Goal: Transaction & Acquisition: Book appointment/travel/reservation

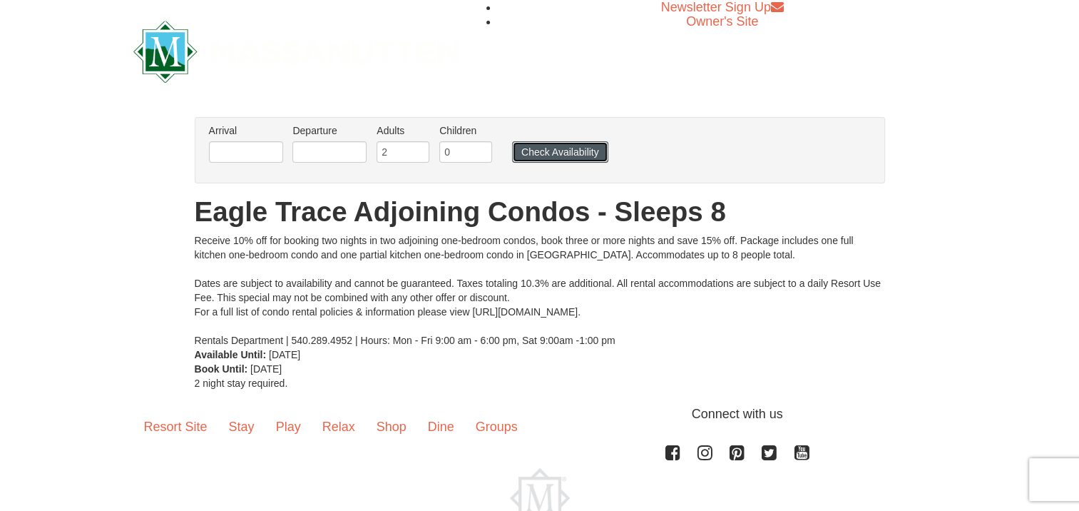
click at [533, 157] on button "Check Availability" at bounding box center [560, 151] width 96 height 21
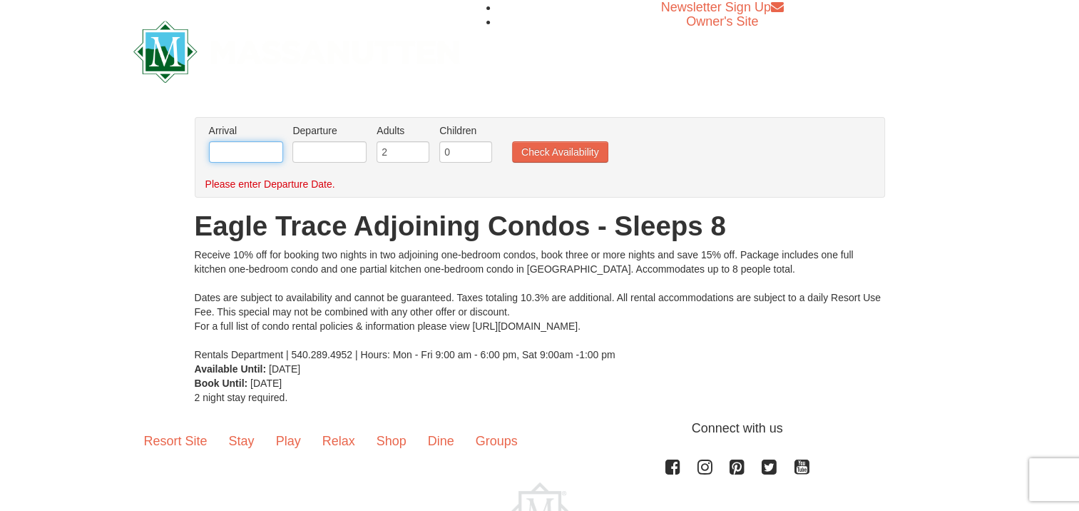
click at [253, 154] on input "text" at bounding box center [246, 151] width 74 height 21
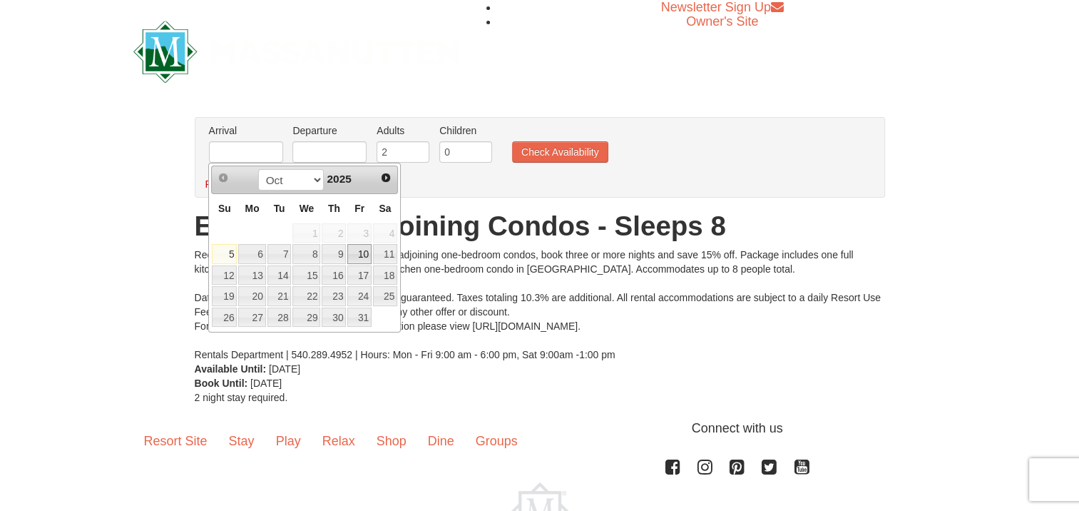
click at [364, 253] on link "10" at bounding box center [359, 254] width 24 height 20
type input "[DATE]"
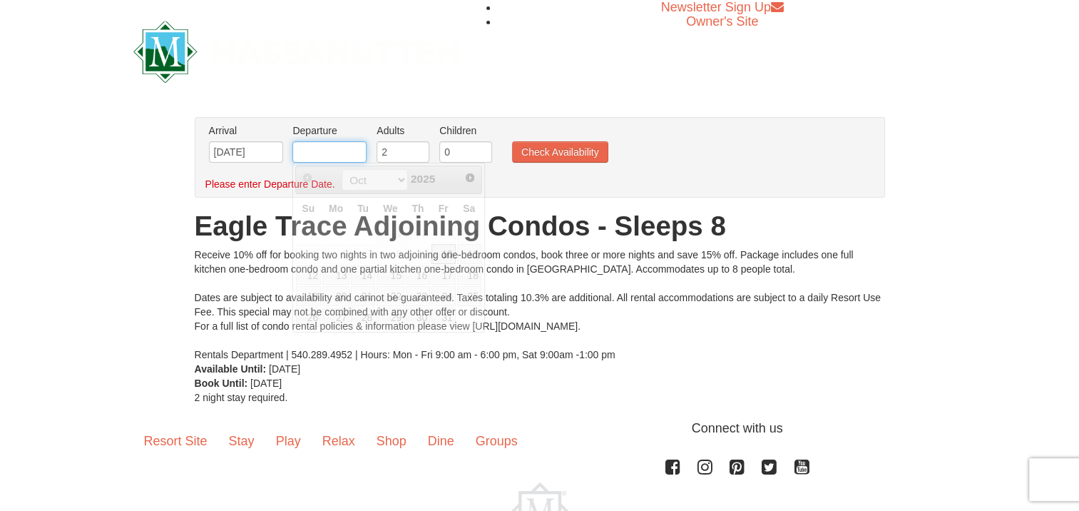
click at [339, 157] on input "text" at bounding box center [329, 151] width 74 height 21
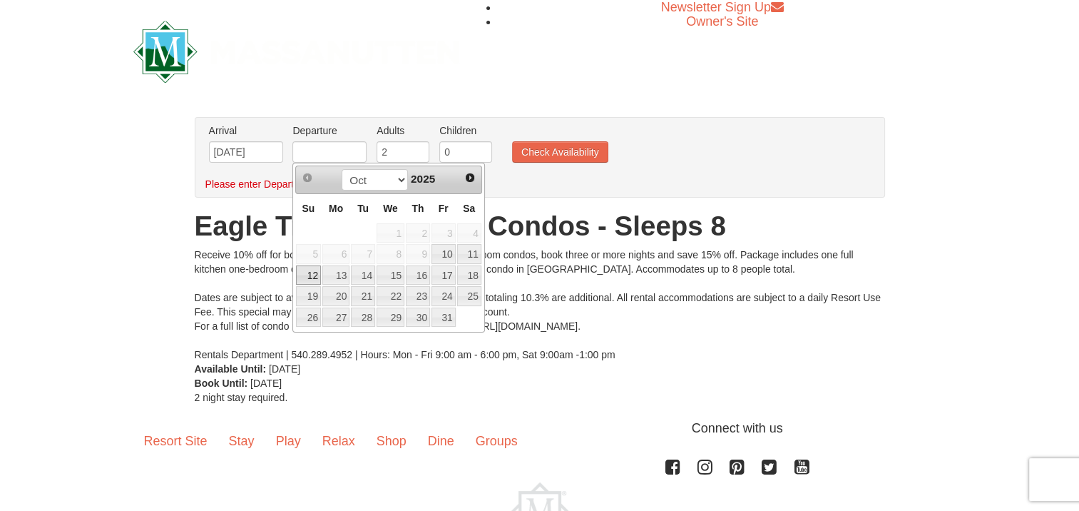
click at [306, 279] on link "12" at bounding box center [308, 275] width 25 height 20
type input "10/12/2025"
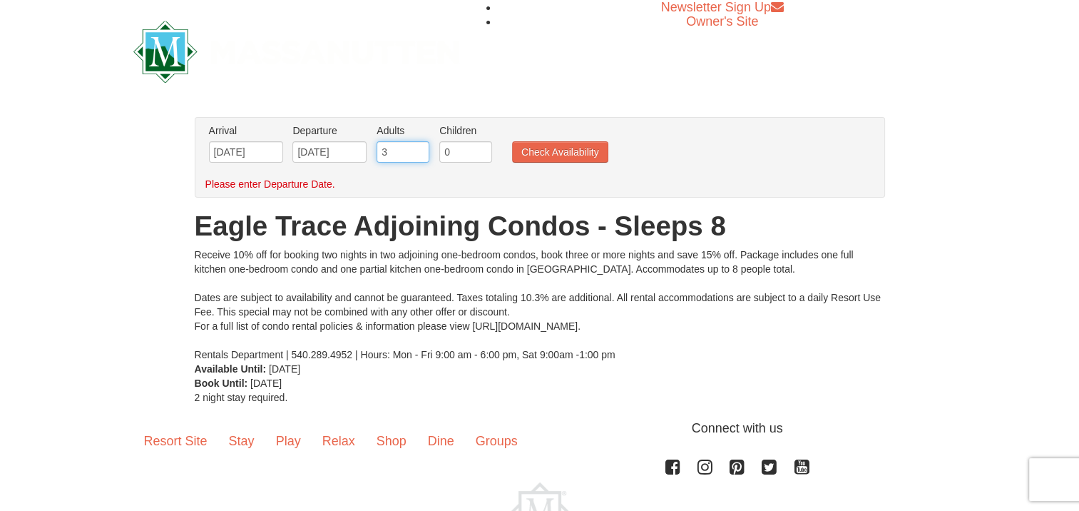
type input "3"
click at [419, 148] on input "3" at bounding box center [403, 151] width 53 height 21
click at [450, 148] on input "0" at bounding box center [465, 151] width 53 height 21
type input "2"
click at [406, 155] on input "3" at bounding box center [403, 151] width 53 height 21
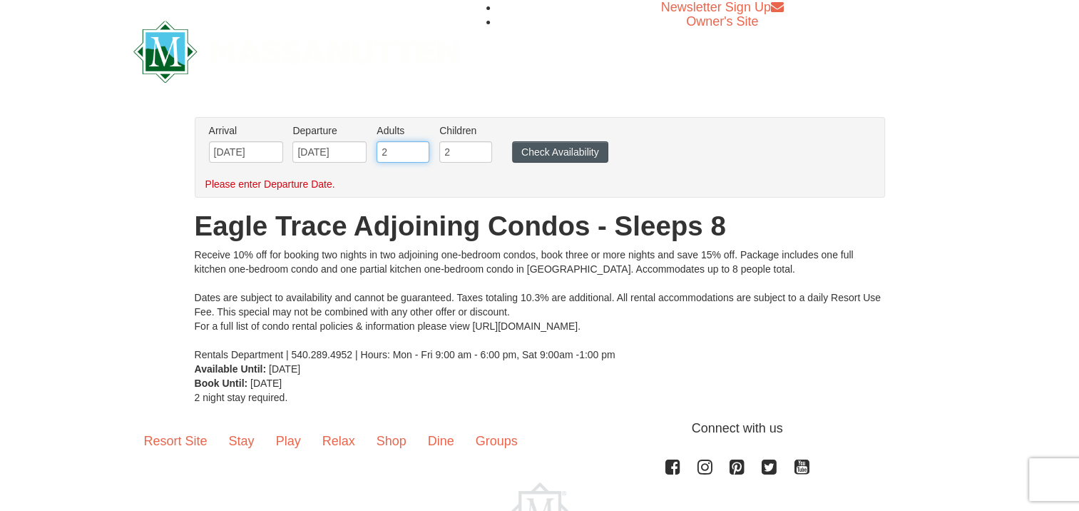
type input "2"
click at [527, 147] on button "Check Availability" at bounding box center [560, 151] width 96 height 21
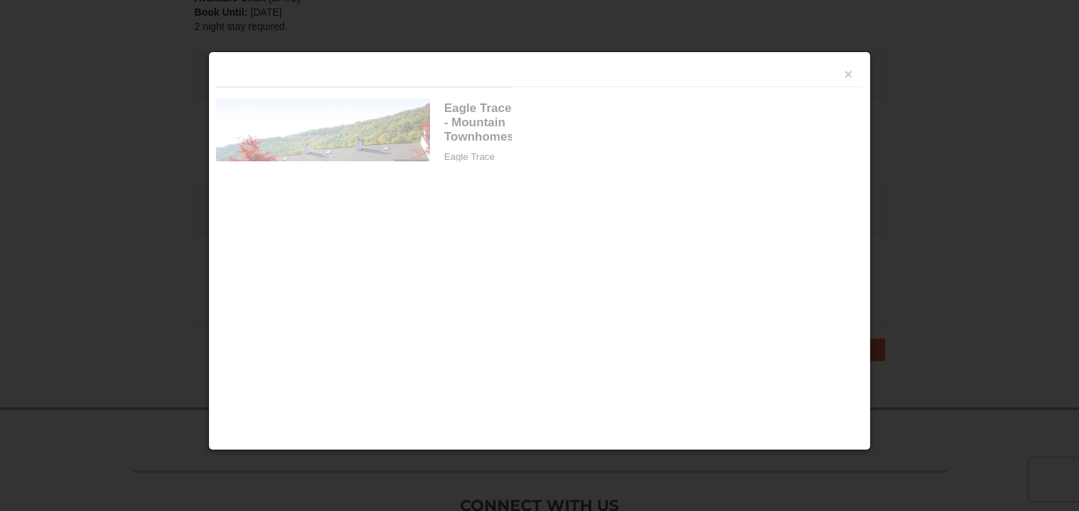
scroll to position [436, 0]
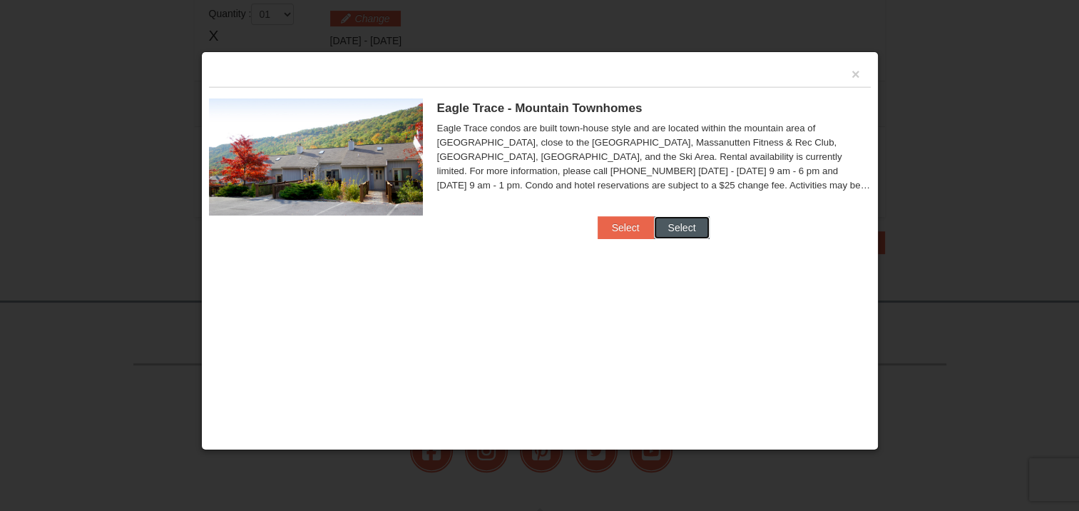
click at [661, 224] on button "Select" at bounding box center [682, 227] width 56 height 23
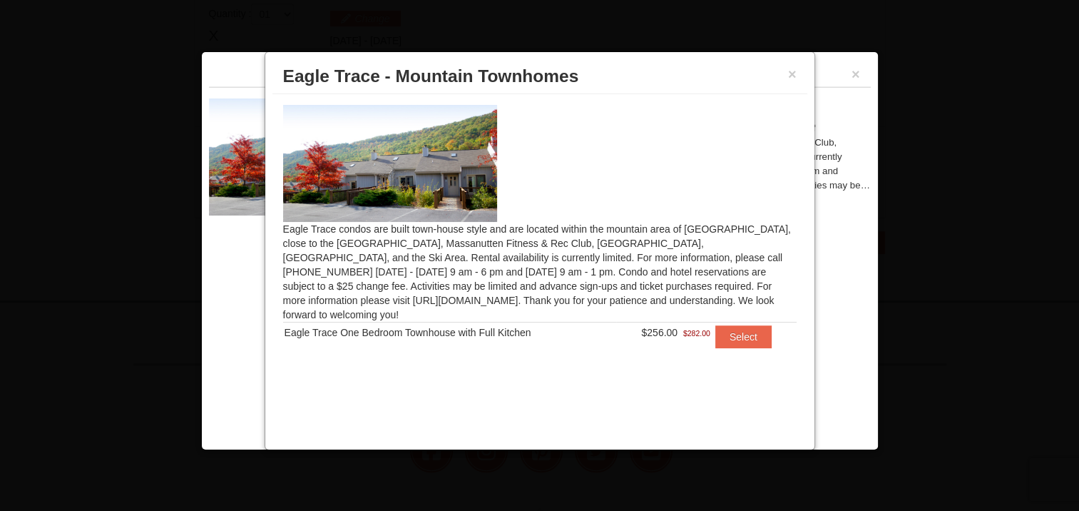
click at [402, 170] on img at bounding box center [390, 163] width 214 height 117
click at [790, 73] on button "×" at bounding box center [792, 74] width 9 height 14
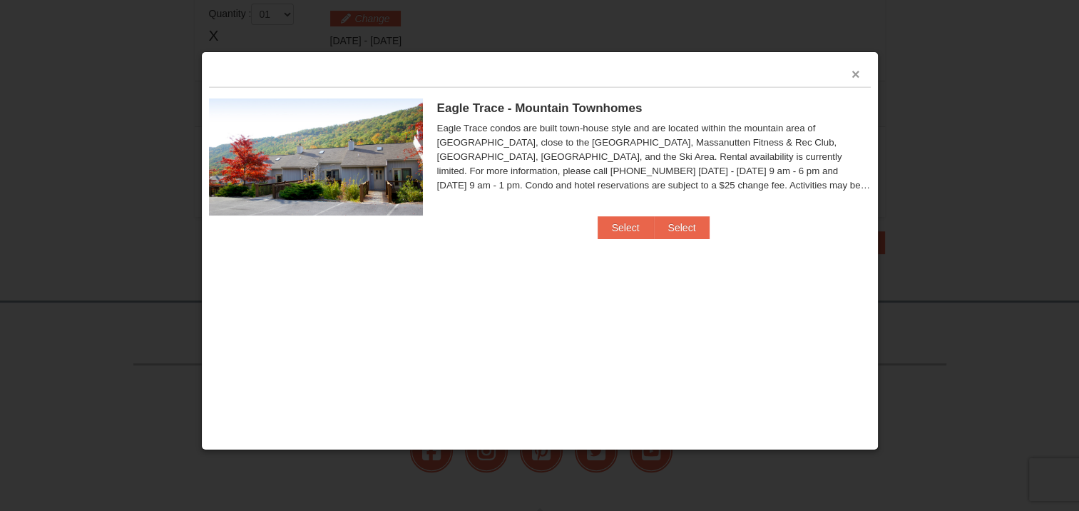
click at [855, 76] on button "×" at bounding box center [856, 74] width 9 height 14
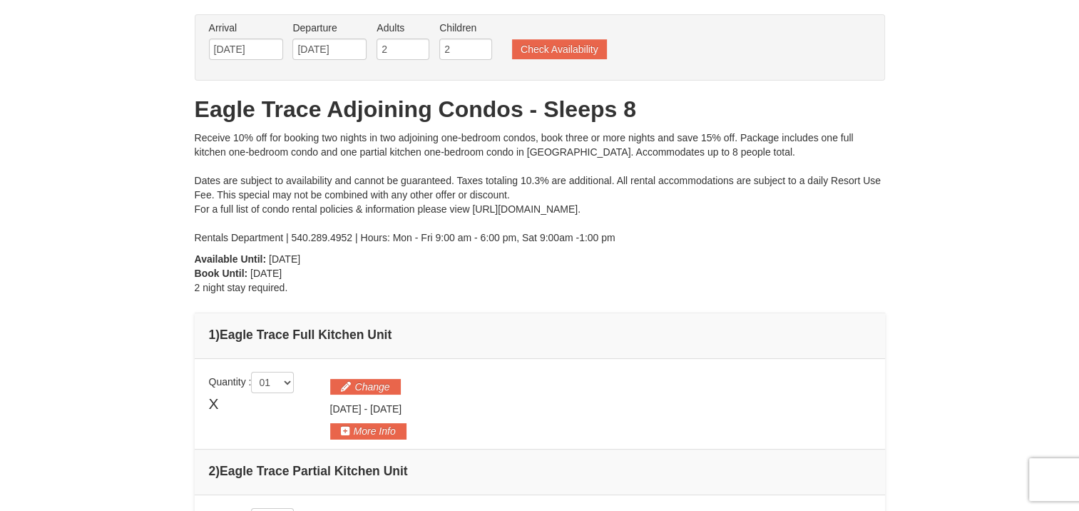
scroll to position [0, 0]
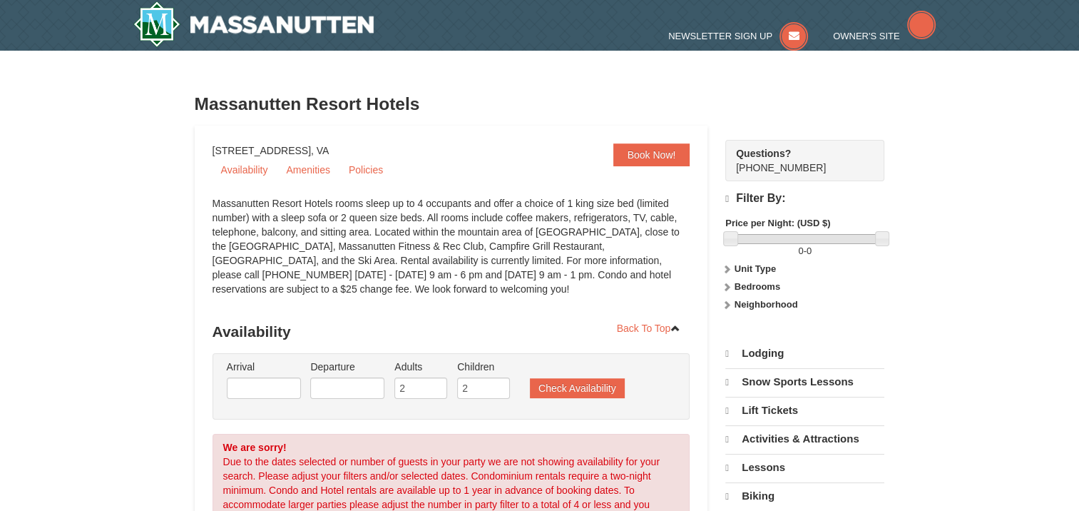
select select "10"
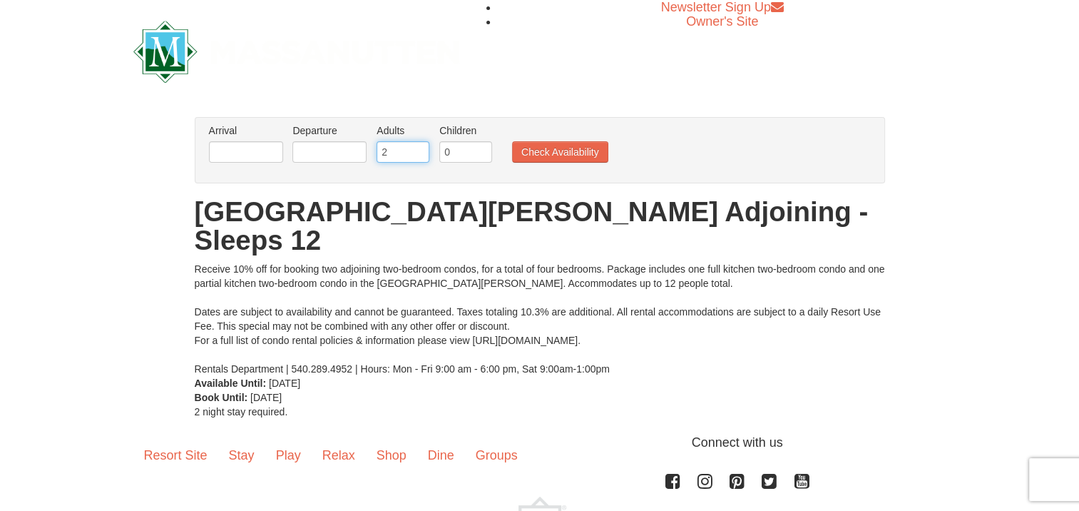
click at [394, 148] on input "2" at bounding box center [403, 151] width 53 height 21
click at [259, 147] on input "text" at bounding box center [246, 151] width 74 height 21
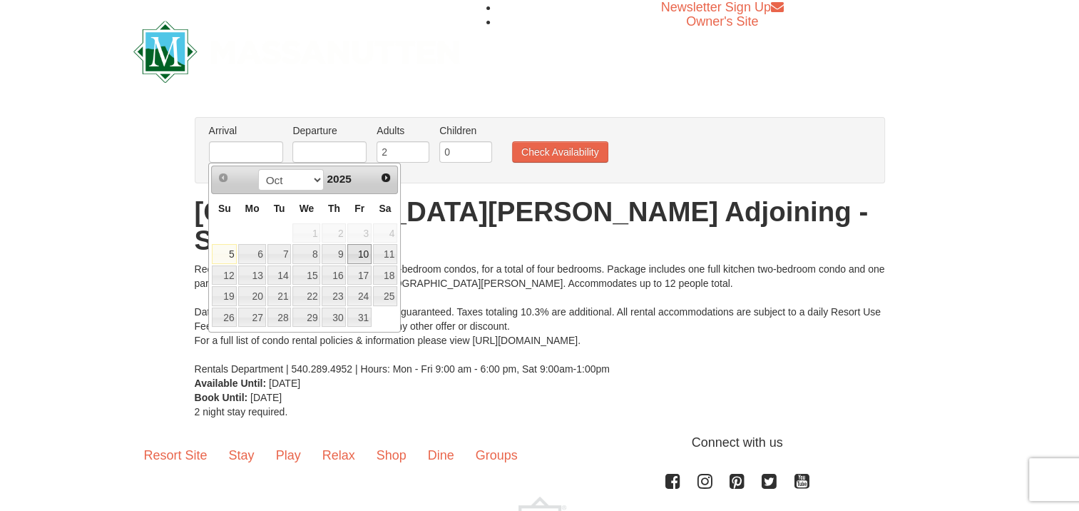
click at [368, 255] on link "10" at bounding box center [359, 254] width 24 height 20
type input "[DATE]"
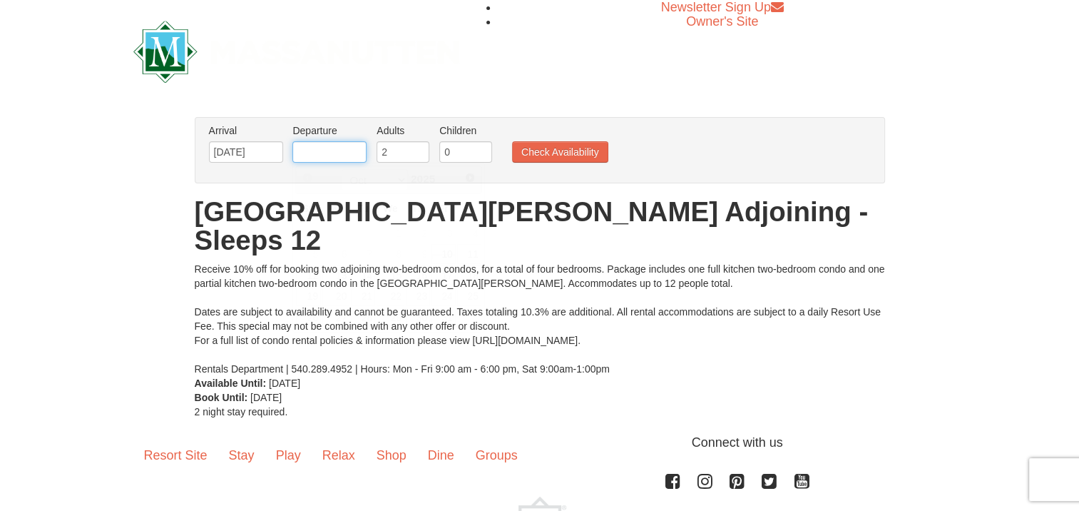
drag, startPoint x: 347, startPoint y: 155, endPoint x: 363, endPoint y: 156, distance: 16.5
click at [347, 155] on input "text" at bounding box center [329, 151] width 74 height 21
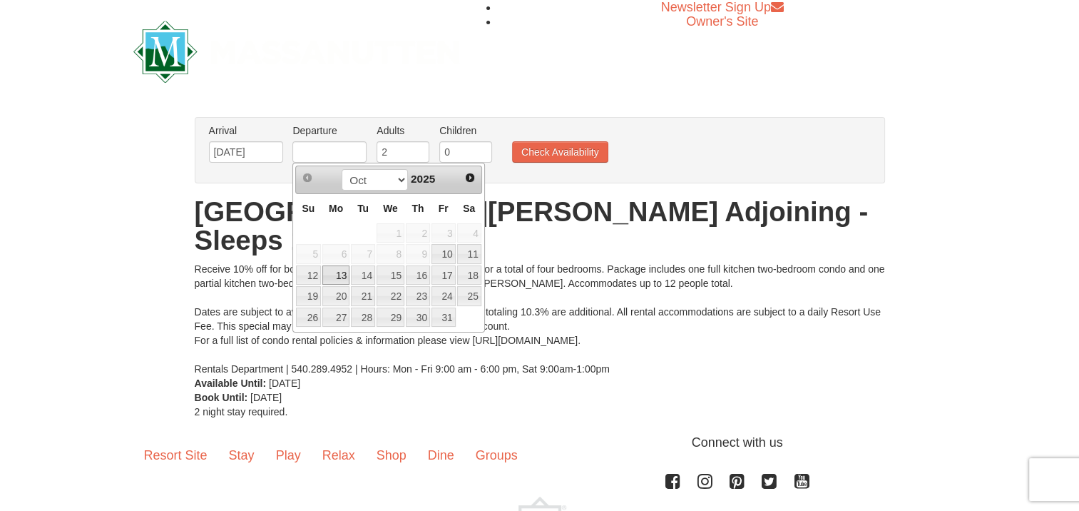
click at [335, 280] on link "13" at bounding box center [335, 275] width 27 height 20
type input "10/13/2025"
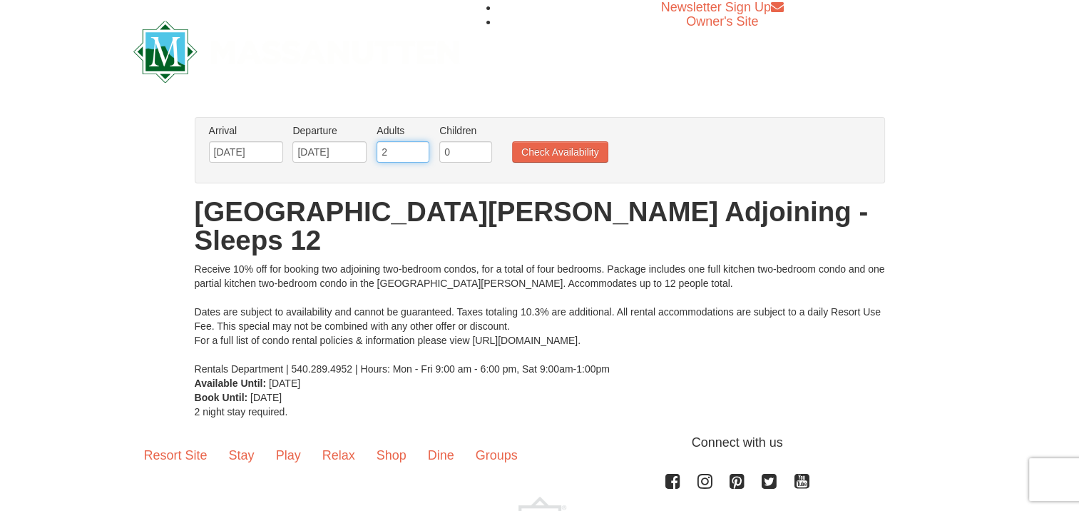
click at [398, 148] on input "2" at bounding box center [403, 151] width 53 height 21
click at [417, 148] on input "3" at bounding box center [403, 151] width 53 height 21
type input "4"
click at [417, 148] on input "4" at bounding box center [403, 151] width 53 height 21
click at [477, 147] on input "1" at bounding box center [465, 151] width 53 height 21
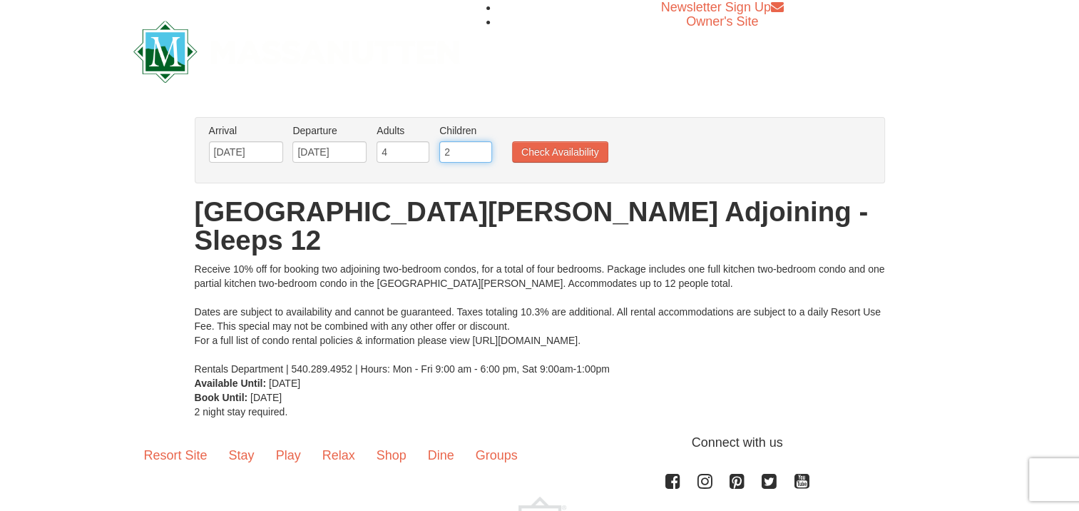
type input "2"
click at [477, 147] on input "2" at bounding box center [465, 151] width 53 height 21
type input "3"
click at [417, 152] on input "3" at bounding box center [403, 151] width 53 height 21
type input "3"
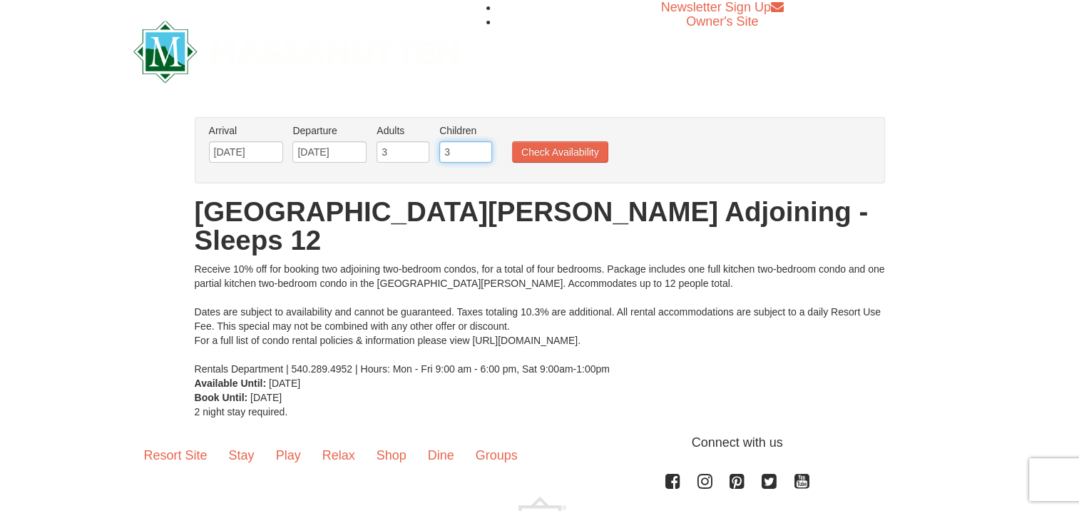
click at [482, 148] on input "3" at bounding box center [465, 151] width 53 height 21
click at [561, 150] on button "Check Availability" at bounding box center [560, 151] width 96 height 21
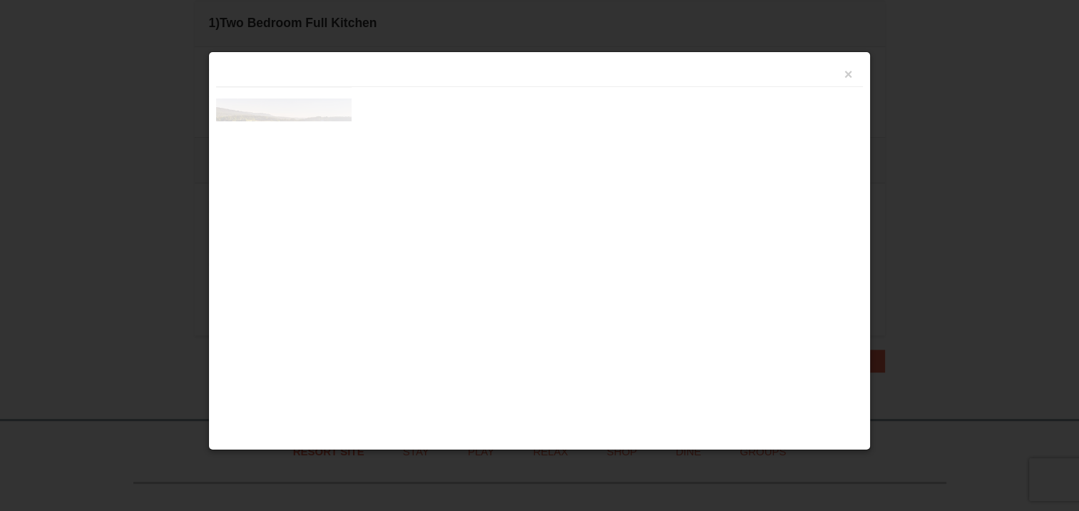
scroll to position [436, 0]
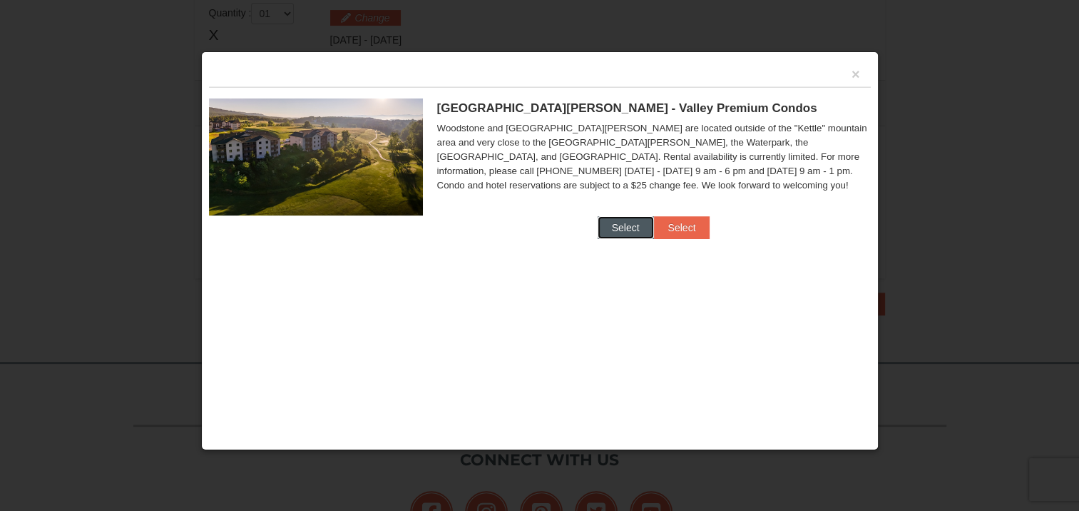
click at [618, 222] on button "Select" at bounding box center [626, 227] width 56 height 23
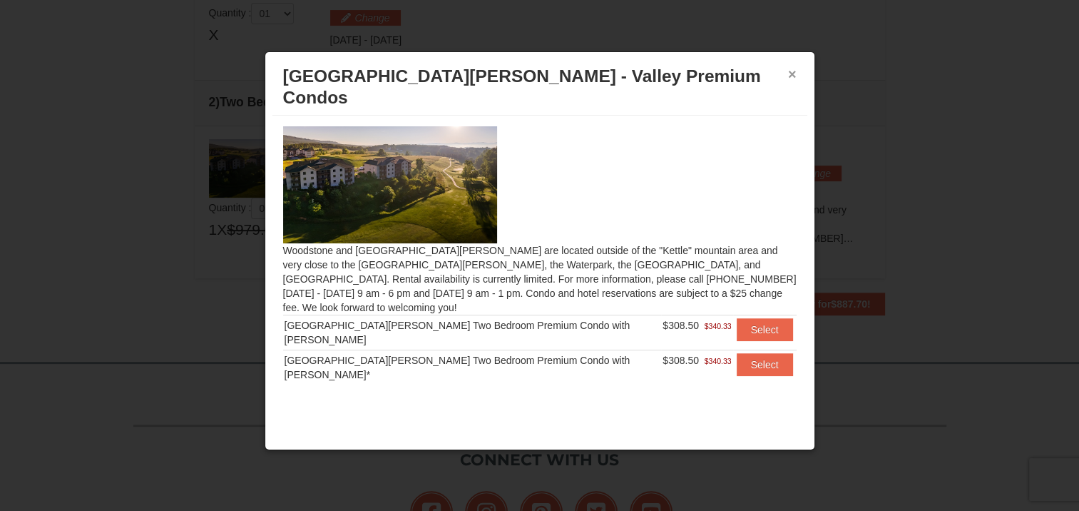
click at [793, 67] on button "×" at bounding box center [792, 74] width 9 height 14
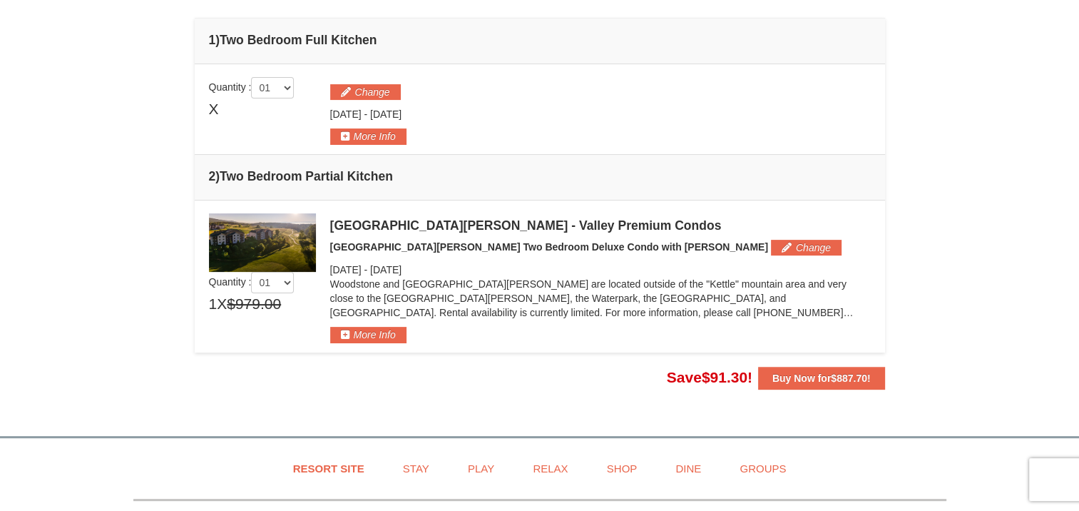
scroll to position [365, 0]
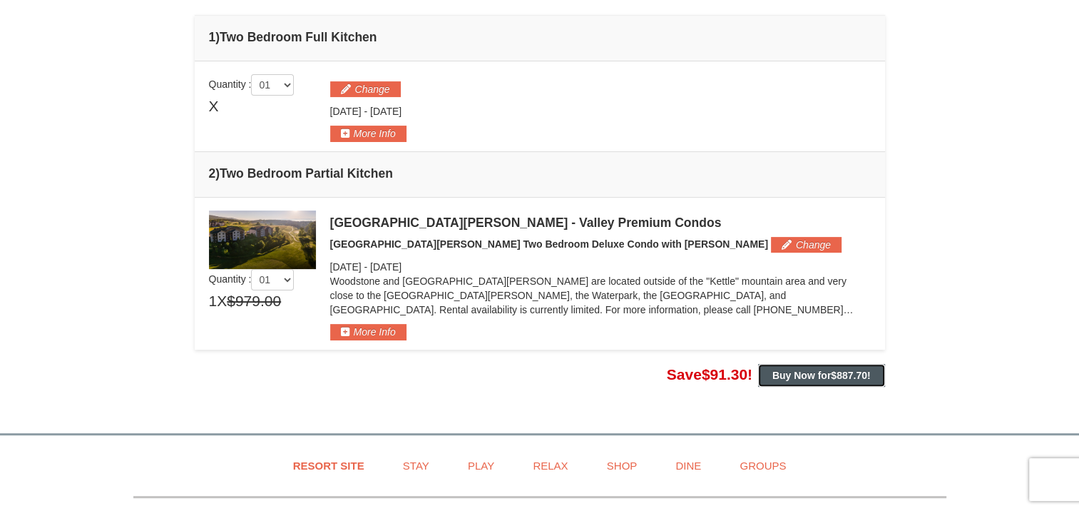
click at [758, 370] on button "Buy Now for $887.70 !" at bounding box center [821, 375] width 127 height 23
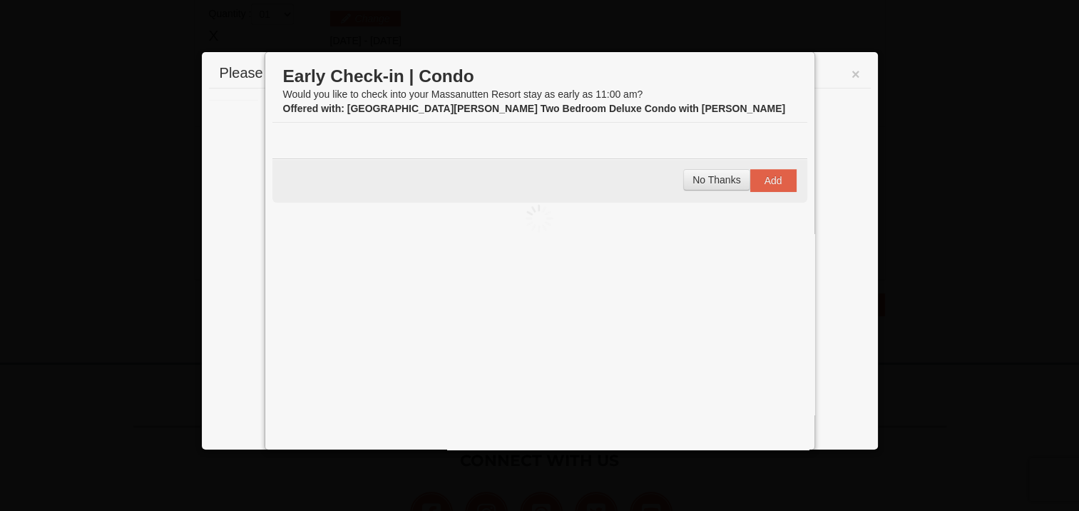
scroll to position [439, 0]
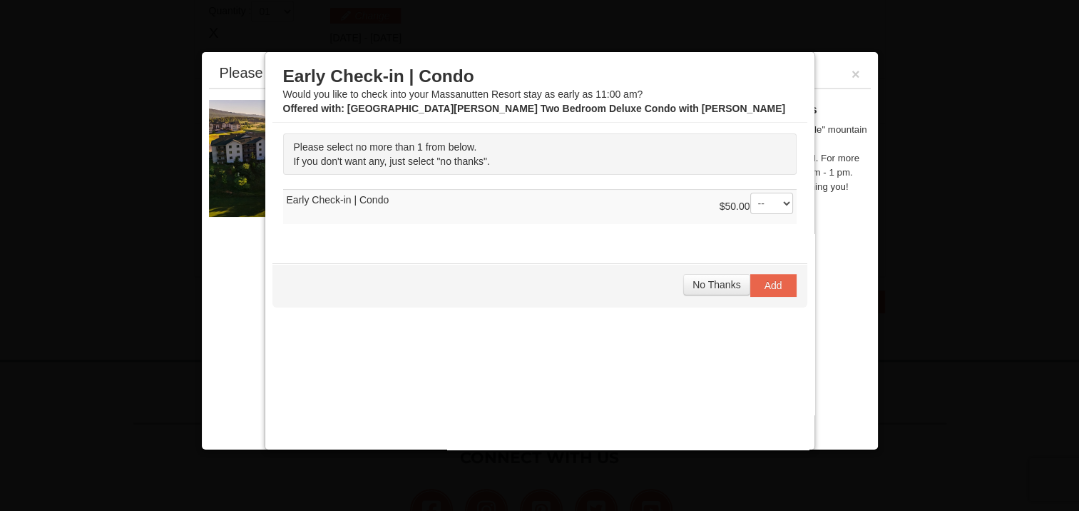
click at [749, 28] on div at bounding box center [539, 255] width 1079 height 511
click at [993, 179] on div at bounding box center [539, 255] width 1079 height 511
click at [819, 36] on div at bounding box center [539, 255] width 1079 height 511
click at [853, 73] on button "×" at bounding box center [856, 74] width 9 height 14
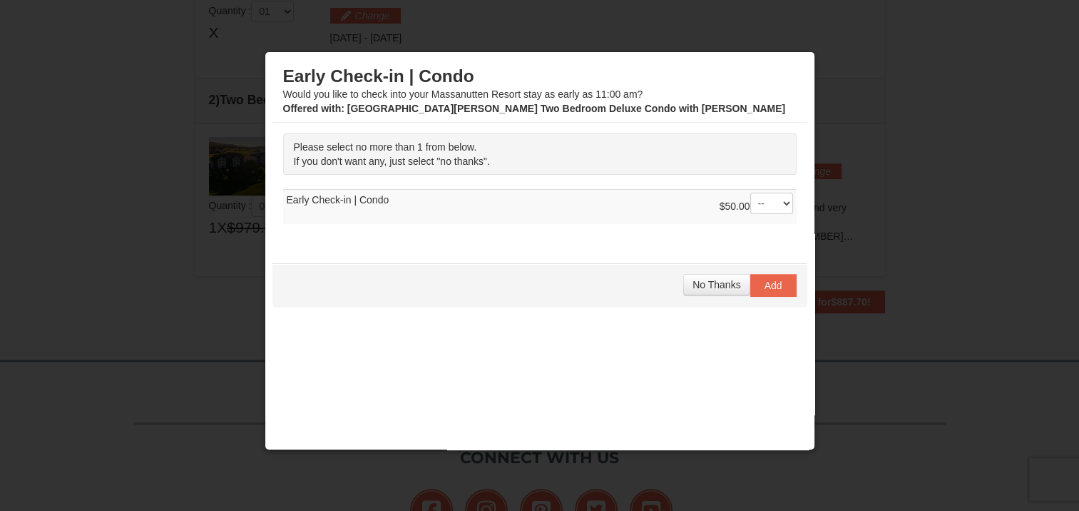
click at [692, 19] on div at bounding box center [539, 255] width 1079 height 511
click at [703, 285] on span "No Thanks" at bounding box center [717, 284] width 48 height 11
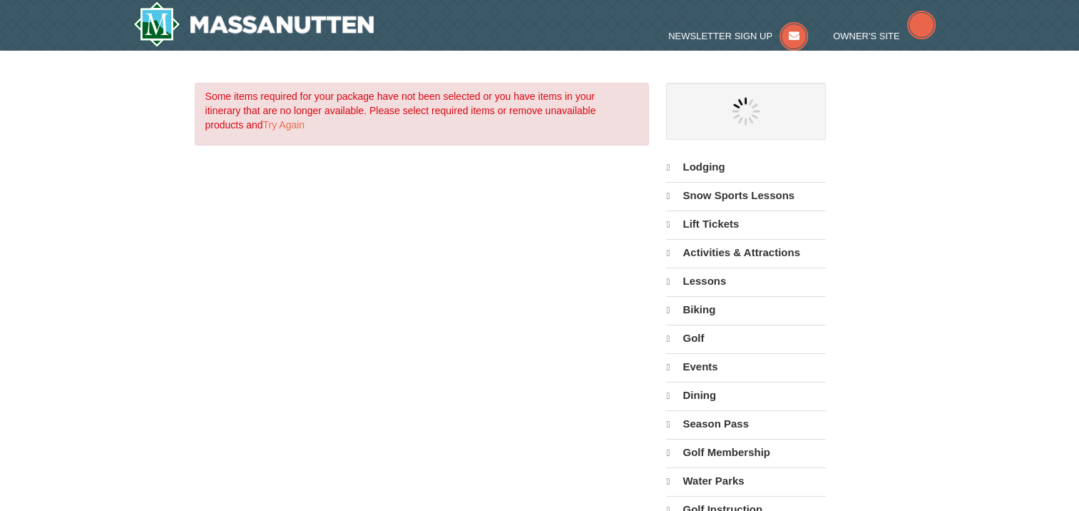
select select "10"
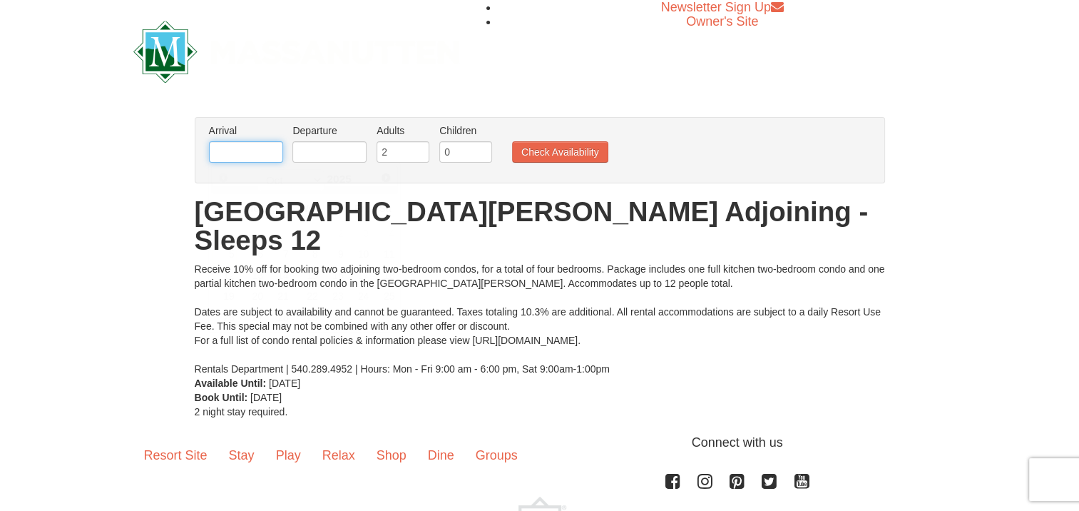
drag, startPoint x: 242, startPoint y: 152, endPoint x: 257, endPoint y: 156, distance: 14.9
click at [242, 152] on input "text" at bounding box center [246, 151] width 74 height 21
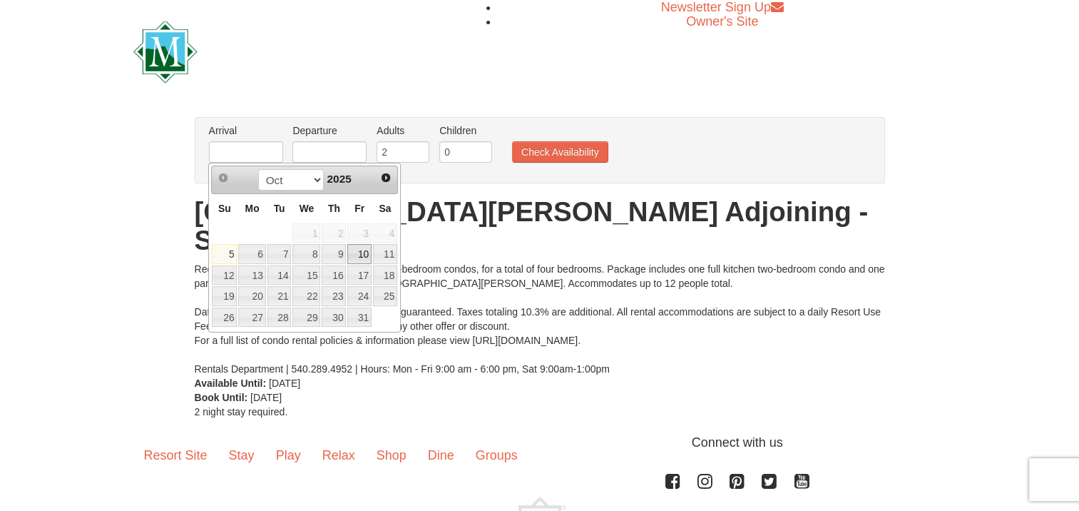
click at [364, 257] on link "10" at bounding box center [359, 254] width 24 height 20
type input "[DATE]"
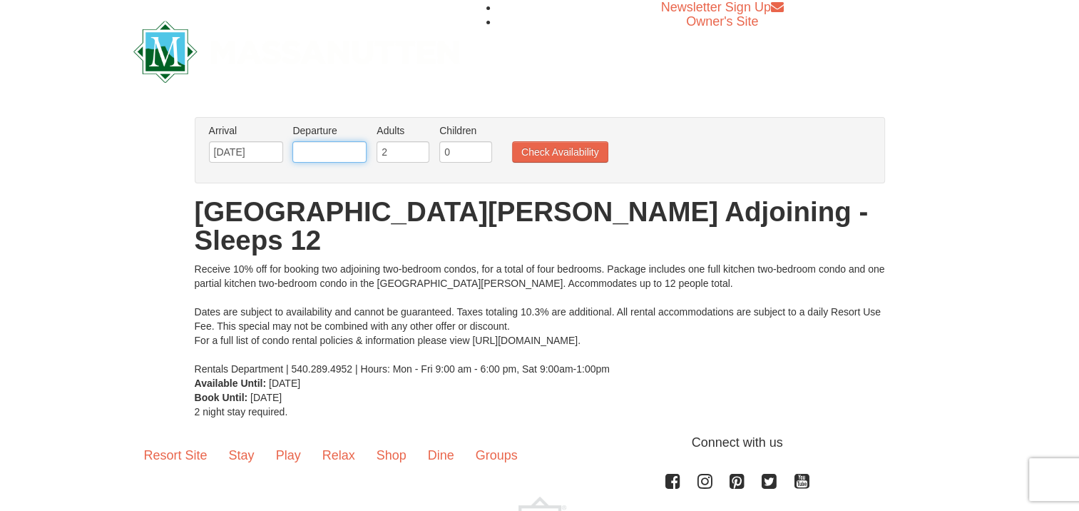
click at [357, 153] on input "text" at bounding box center [329, 151] width 74 height 21
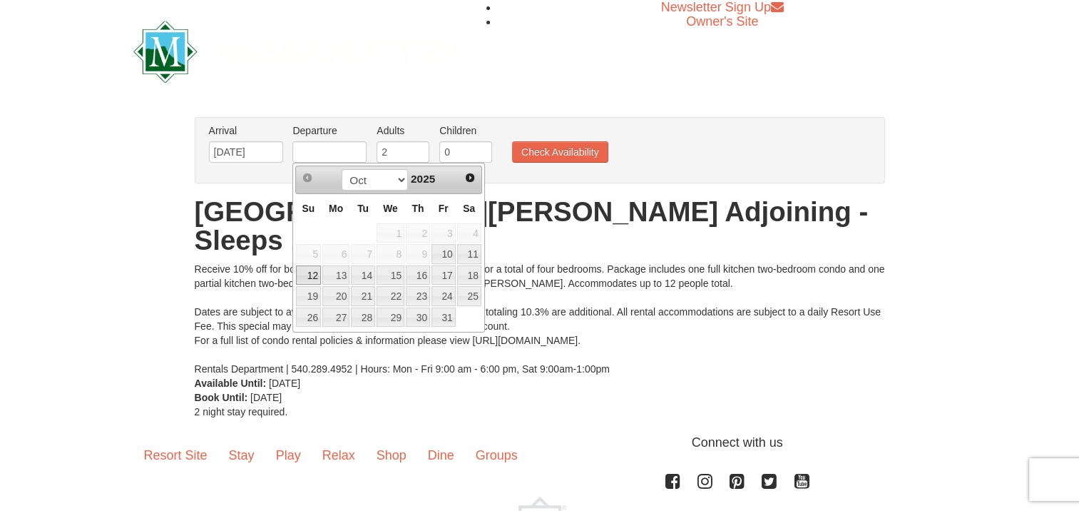
click at [308, 273] on link "12" at bounding box center [308, 275] width 25 height 20
type input "[DATE]"
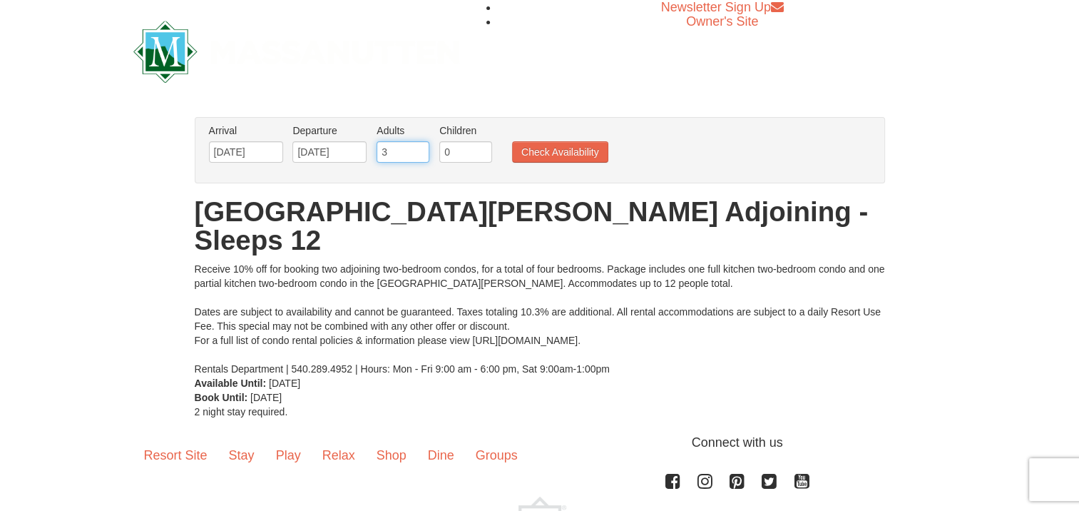
click at [419, 145] on input "3" at bounding box center [403, 151] width 53 height 21
type input "4"
click at [419, 145] on input "4" at bounding box center [403, 151] width 53 height 21
click at [483, 148] on input "1" at bounding box center [465, 151] width 53 height 21
click at [482, 148] on input "2" at bounding box center [465, 151] width 53 height 21
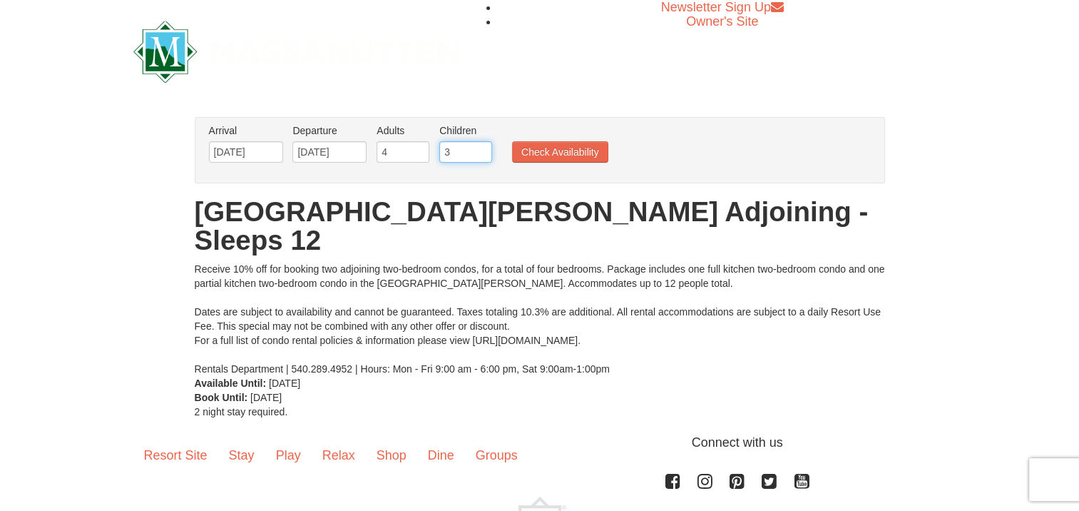
click at [482, 148] on input "3" at bounding box center [465, 151] width 53 height 21
type input "4"
click at [482, 148] on input "4" at bounding box center [465, 151] width 53 height 21
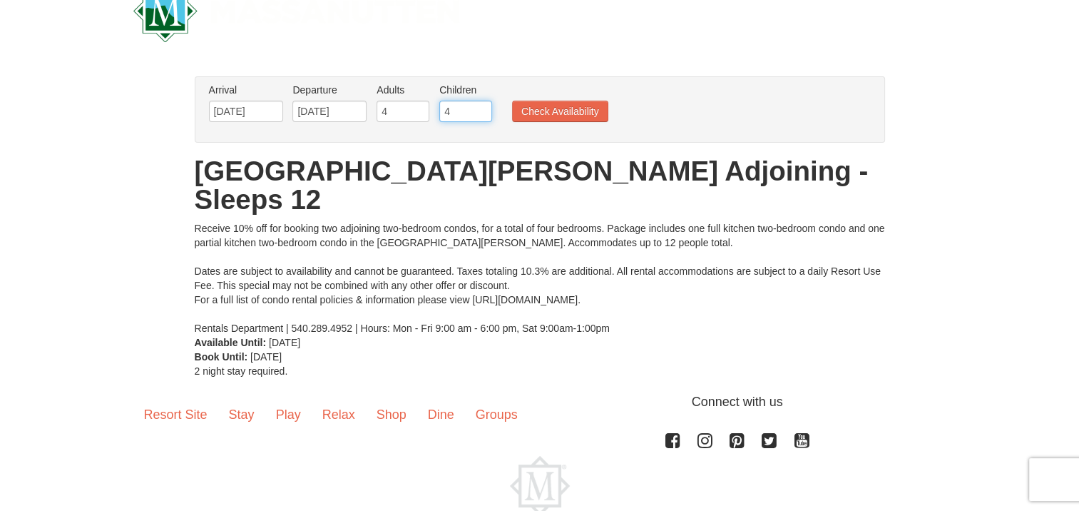
scroll to position [81, 0]
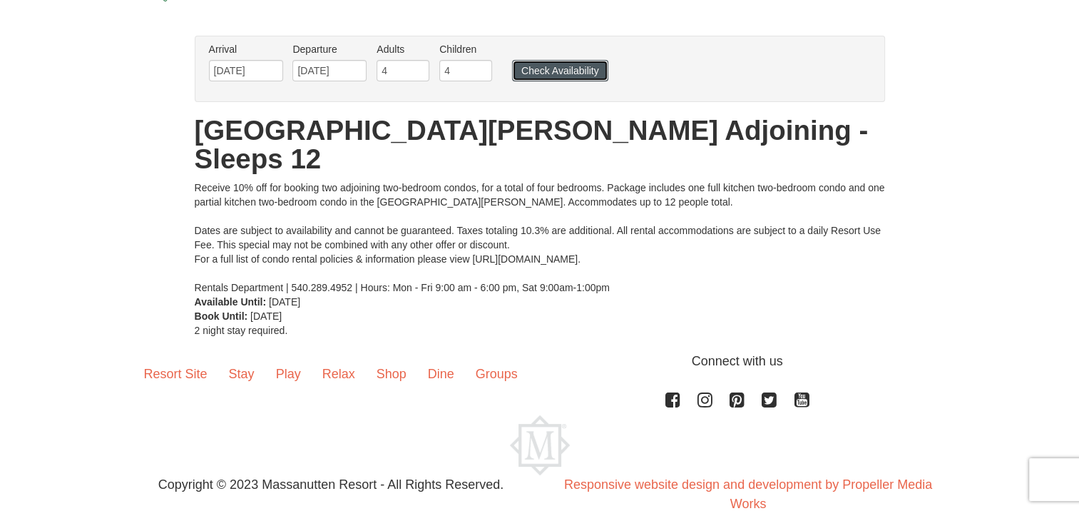
click at [582, 70] on button "Check Availability" at bounding box center [560, 70] width 96 height 21
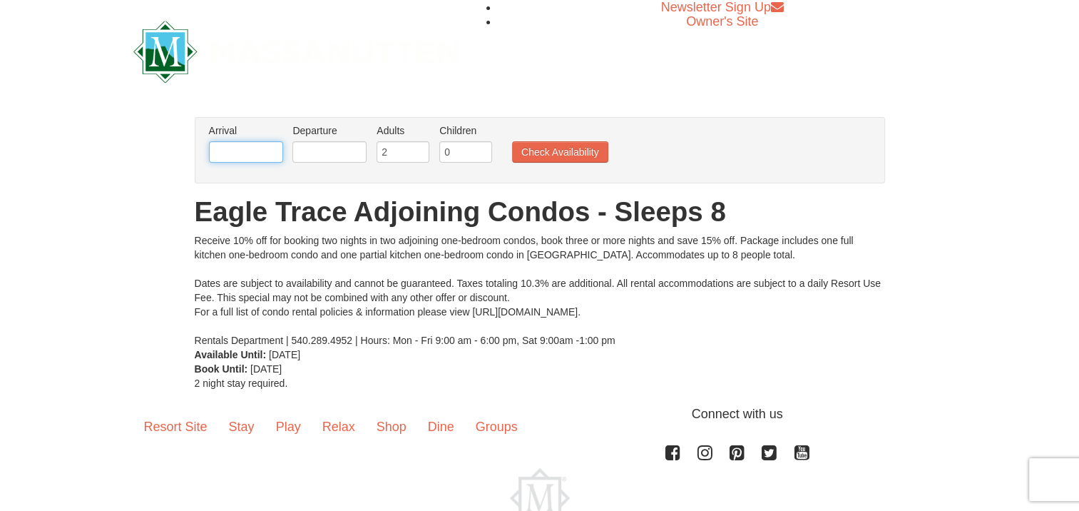
click at [245, 148] on input "text" at bounding box center [246, 151] width 74 height 21
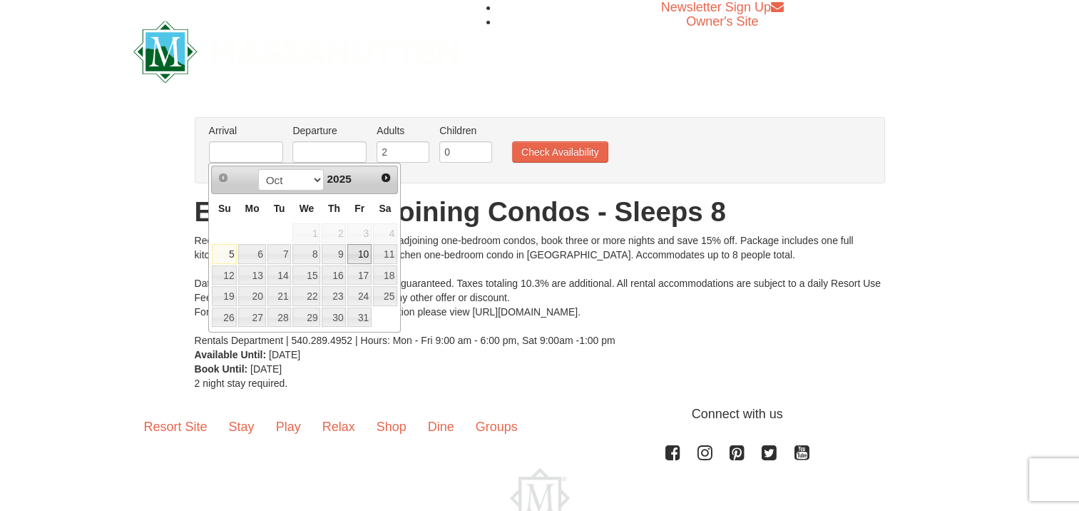
click at [360, 249] on link "10" at bounding box center [359, 254] width 24 height 20
type input "[DATE]"
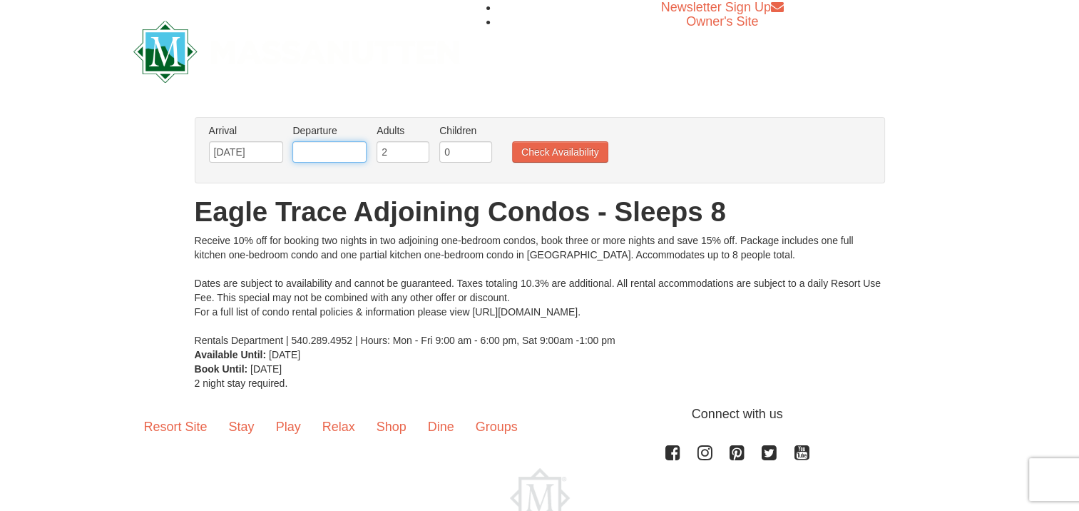
click at [345, 149] on input "text" at bounding box center [329, 151] width 74 height 21
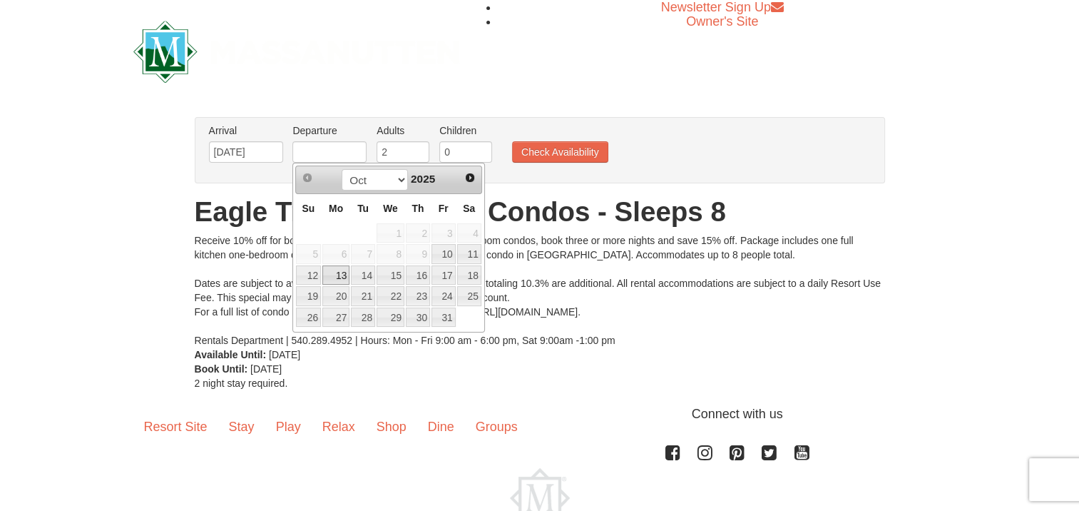
click at [332, 277] on link "13" at bounding box center [335, 275] width 27 height 20
type input "[DATE]"
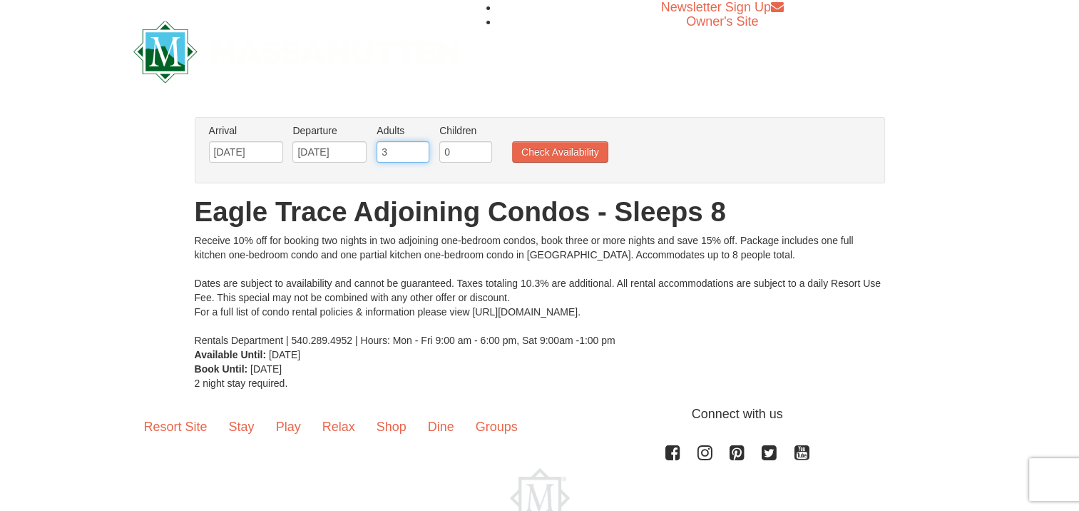
type input "3"
click at [415, 150] on input "3" at bounding box center [403, 151] width 53 height 21
